Goal: Information Seeking & Learning: Learn about a topic

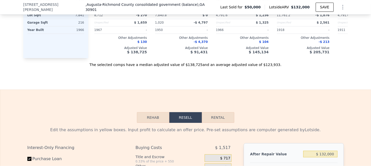
scroll to position [631, 0]
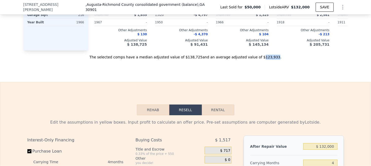
drag, startPoint x: 250, startPoint y: 62, endPoint x: 261, endPoint y: 64, distance: 11.3
click at [261, 60] on div "The selected comps have a median adjusted value of $138,725 and an average adju…" at bounding box center [185, 54] width 324 height 9
copy div "123,933"
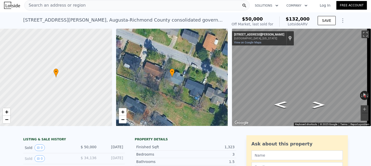
scroll to position [0, 0]
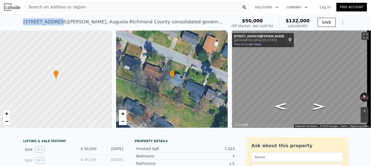
drag, startPoint x: 21, startPoint y: 22, endPoint x: 50, endPoint y: 22, distance: 29.4
click at [50, 22] on div "112 Watkins St , Augusta-Richmond County consolidated government (balance) , GA…" at bounding box center [185, 22] width 371 height 16
copy div "112 Watkins St"
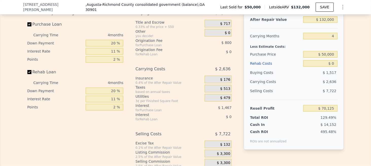
scroll to position [606, 0]
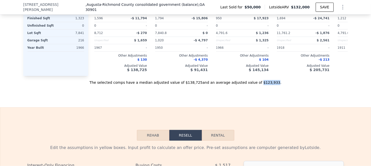
drag, startPoint x: 248, startPoint y: 88, endPoint x: 261, endPoint y: 88, distance: 13.2
click at [261, 85] on div "The selected comps have a median adjusted value of $138,725 and an average adju…" at bounding box center [185, 80] width 324 height 9
copy div "$123,933"
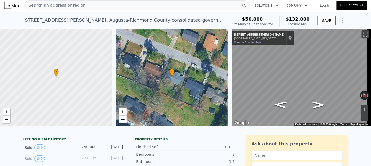
scroll to position [0, 0]
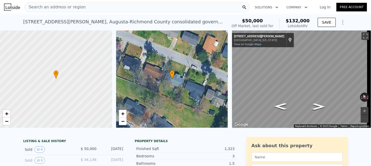
click at [54, 11] on div "Search an address or region" at bounding box center [55, 7] width 61 height 10
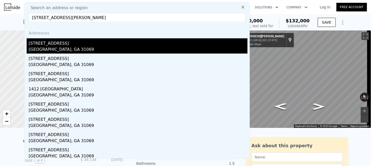
type input "1303 Houston Lake Dr, Perry, GA 31069"
click at [62, 46] on div "[STREET_ADDRESS]" at bounding box center [138, 42] width 219 height 8
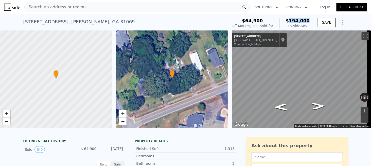
drag, startPoint x: 293, startPoint y: 20, endPoint x: 309, endPoint y: 21, distance: 16.0
click at [309, 21] on div "$64,900 Off Market, last sold for $194,000 Lotside ARV" at bounding box center [271, 23] width 82 height 14
copy span "194,000"
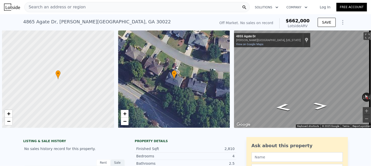
scroll to position [0, 2]
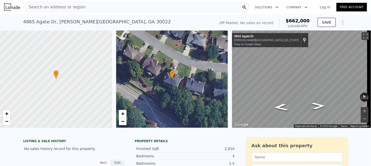
click at [51, 7] on span "Search an address or region" at bounding box center [55, 7] width 61 height 6
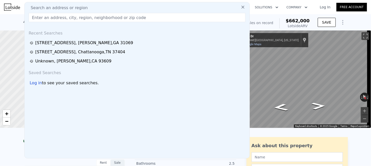
click at [57, 8] on span "Search an address or region" at bounding box center [57, 8] width 61 height 6
click at [55, 15] on input "text" at bounding box center [137, 17] width 217 height 9
paste input "[STREET_ADDRESS]"
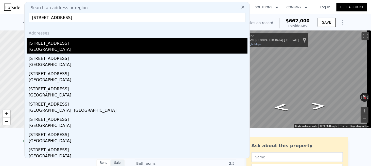
type input "[STREET_ADDRESS]"
click at [52, 46] on div "[STREET_ADDRESS]" at bounding box center [138, 42] width 219 height 8
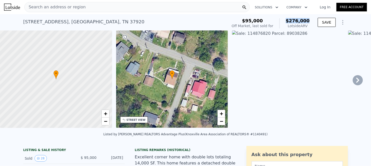
drag, startPoint x: 291, startPoint y: 20, endPoint x: 310, endPoint y: 19, distance: 19.3
click at [310, 19] on div "$95,000 Off Market, last sold for $276,000 Lotside ARV" at bounding box center [271, 23] width 82 height 14
copy span "$276,000"
click at [73, 7] on span "Search an address or region" at bounding box center [55, 7] width 61 height 6
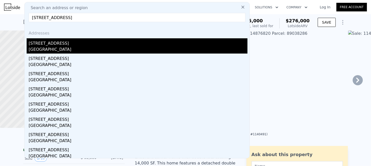
type input "[STREET_ADDRESS]"
click at [48, 47] on div "[GEOGRAPHIC_DATA]" at bounding box center [138, 49] width 219 height 7
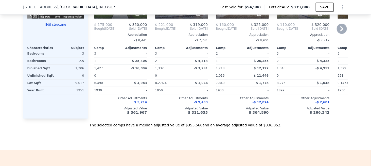
scroll to position [555, 0]
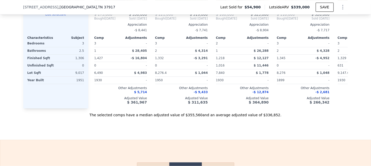
click at [254, 117] on div "The selected comps have a median adjusted value of $355,560 and an average adju…" at bounding box center [185, 112] width 324 height 9
copy div "336,852"
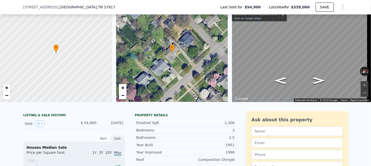
scroll to position [0, 0]
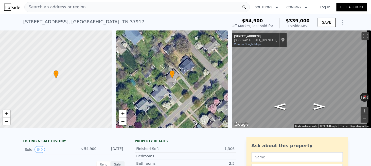
click at [62, 5] on span "Search an address or region" at bounding box center [55, 7] width 61 height 6
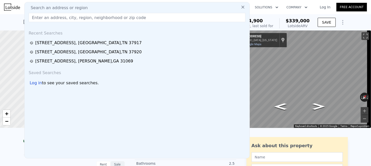
click at [52, 16] on input "text" at bounding box center [137, 17] width 217 height 9
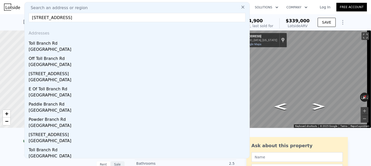
drag, startPoint x: 67, startPoint y: 16, endPoint x: 174, endPoint y: 17, distance: 106.7
click at [172, 17] on input "[STREET_ADDRESS]" at bounding box center [137, 17] width 217 height 9
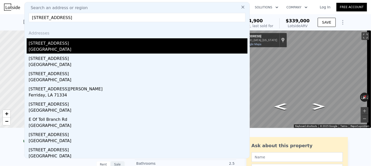
type input "[STREET_ADDRESS]"
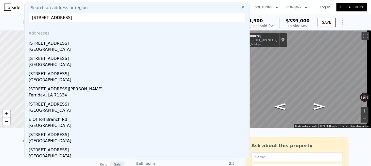
click at [51, 43] on div "[STREET_ADDRESS]" at bounding box center [138, 42] width 219 height 8
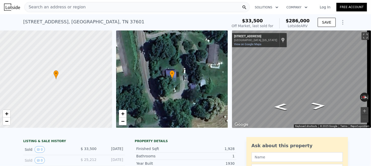
click at [85, 9] on div "Search an address or region" at bounding box center [136, 7] width 225 height 10
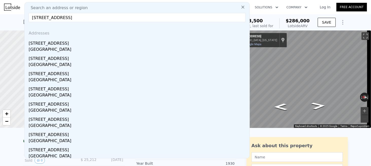
type input "[STREET_ADDRESS]"
click at [77, 45] on div "[STREET_ADDRESS]" at bounding box center [138, 42] width 219 height 8
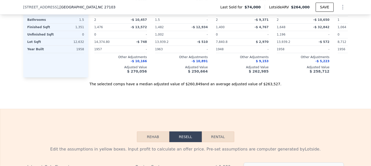
scroll to position [581, 0]
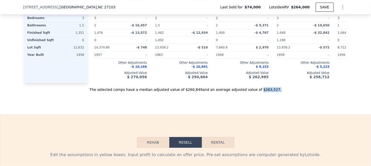
drag, startPoint x: 249, startPoint y: 95, endPoint x: 264, endPoint y: 96, distance: 15.5
click at [264, 92] on div "The selected comps have a median adjusted value of $260,849 and an average adju…" at bounding box center [185, 87] width 324 height 9
copy div "$263,527 ."
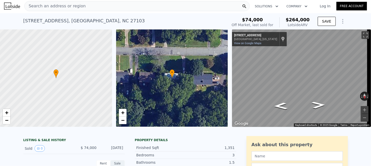
scroll to position [0, 0]
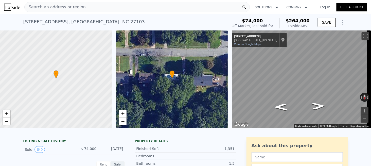
click at [72, 9] on span "Search an address or region" at bounding box center [55, 7] width 61 height 6
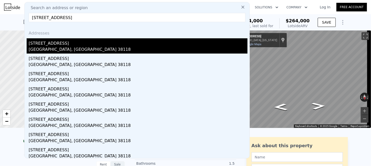
type input "[STREET_ADDRESS]"
click at [58, 46] on div "[STREET_ADDRESS]" at bounding box center [138, 42] width 219 height 8
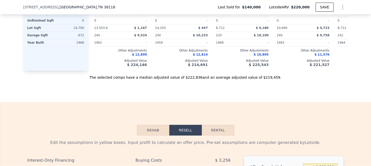
scroll to position [631, 0]
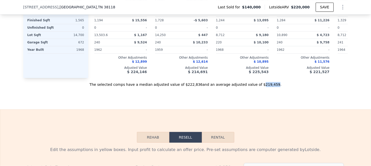
drag, startPoint x: 251, startPoint y: 87, endPoint x: 261, endPoint y: 90, distance: 9.9
click at [261, 87] on div "The selected comps have a median adjusted value of $222,836 and an average adju…" at bounding box center [185, 82] width 324 height 9
copy div "219,459"
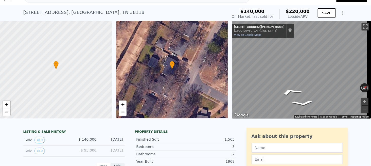
scroll to position [0, 0]
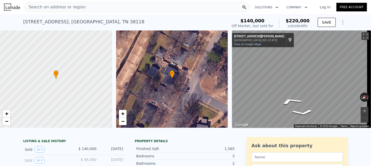
click at [88, 9] on div "Search an address or region" at bounding box center [136, 7] width 225 height 10
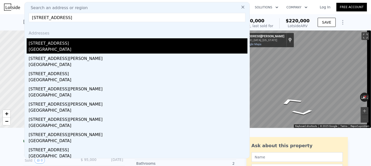
type input "[STREET_ADDRESS]"
click at [55, 46] on div "[STREET_ADDRESS]" at bounding box center [138, 42] width 219 height 8
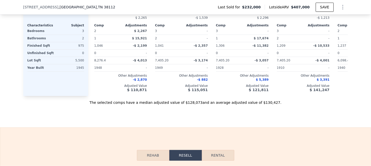
scroll to position [581, 0]
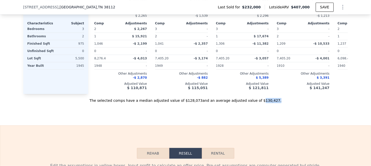
drag, startPoint x: 252, startPoint y: 106, endPoint x: 265, endPoint y: 106, distance: 13.4
click at [263, 103] on div "The selected comps have a median adjusted value of $128,073 and an average adju…" at bounding box center [185, 98] width 324 height 9
copy div "130,427 ."
